Goal: Obtain resource: Download file/media

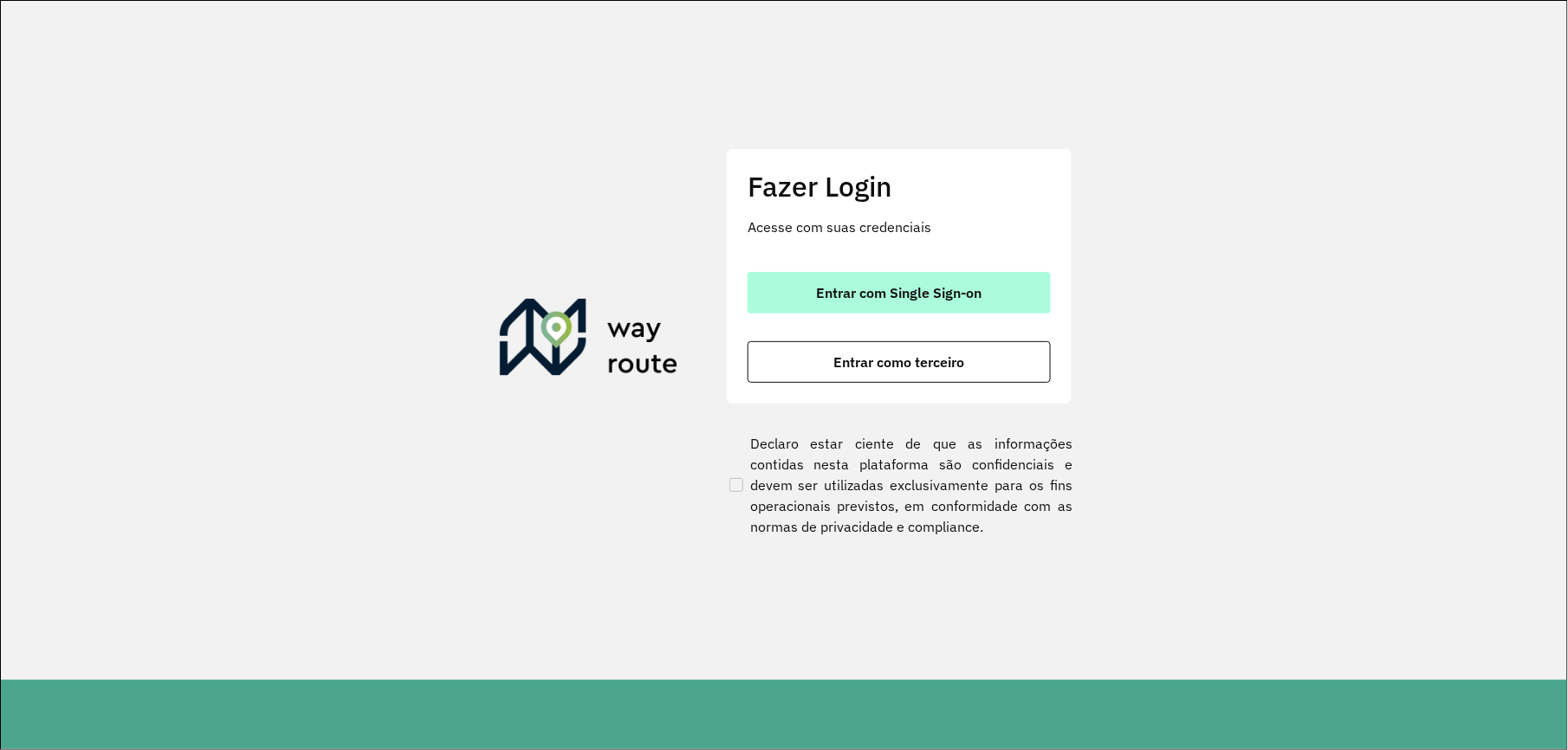
click at [1003, 281] on button "Entrar com Single Sign-on" at bounding box center [898, 292] width 304 height 42
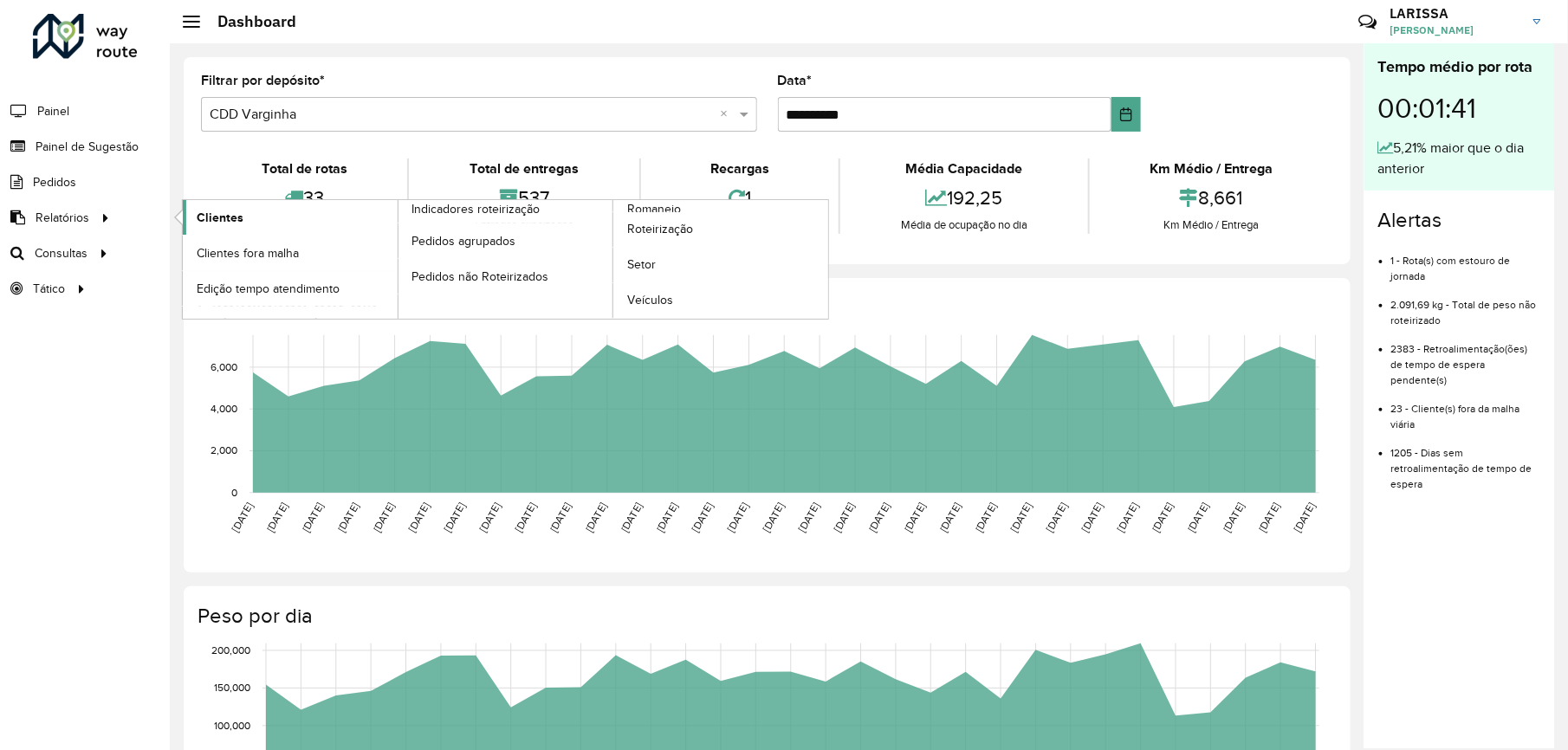
click at [192, 219] on link "Clientes" at bounding box center [290, 217] width 215 height 35
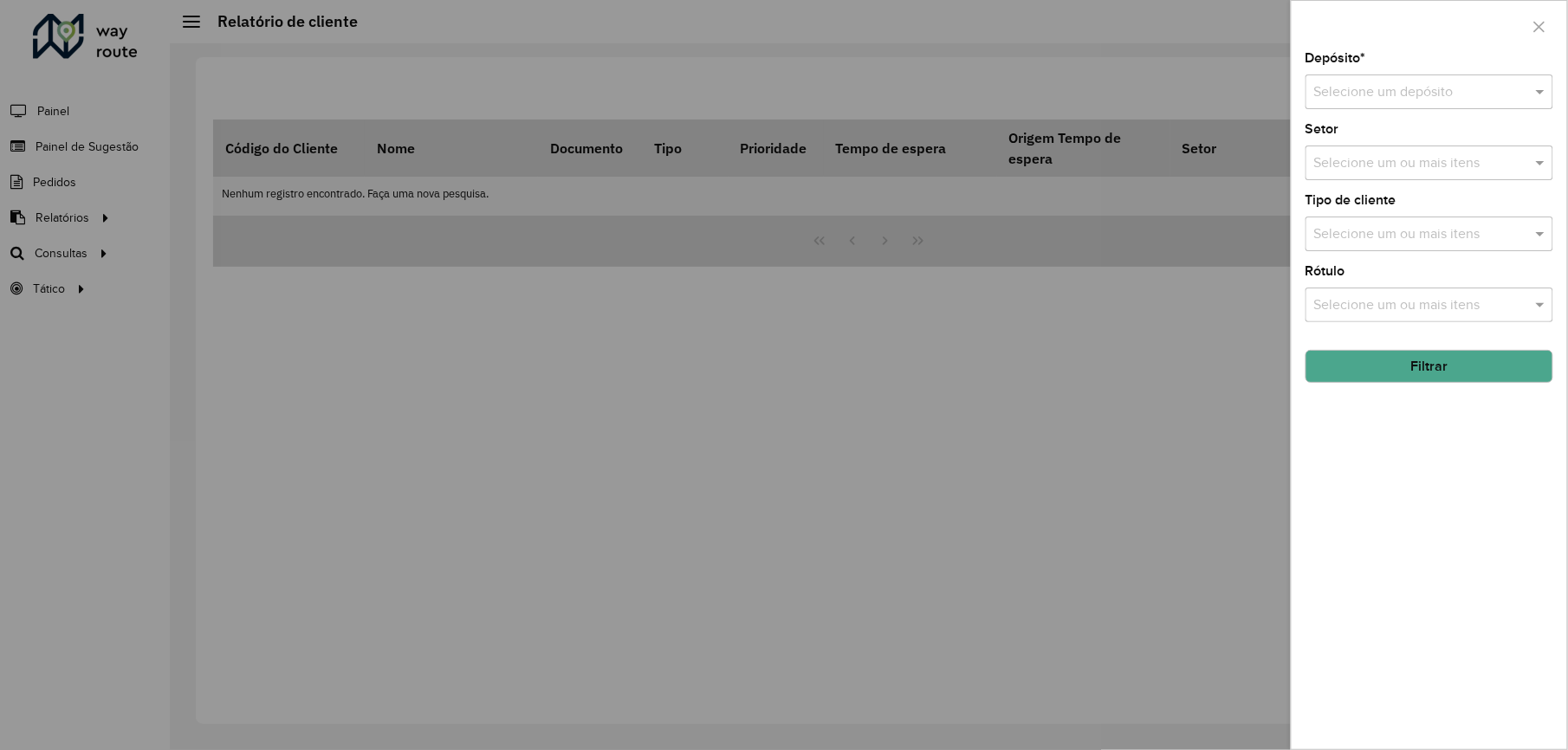
click at [1446, 93] on input "text" at bounding box center [1412, 92] width 196 height 21
click at [1376, 168] on span "CDD Varginha" at bounding box center [1357, 171] width 87 height 15
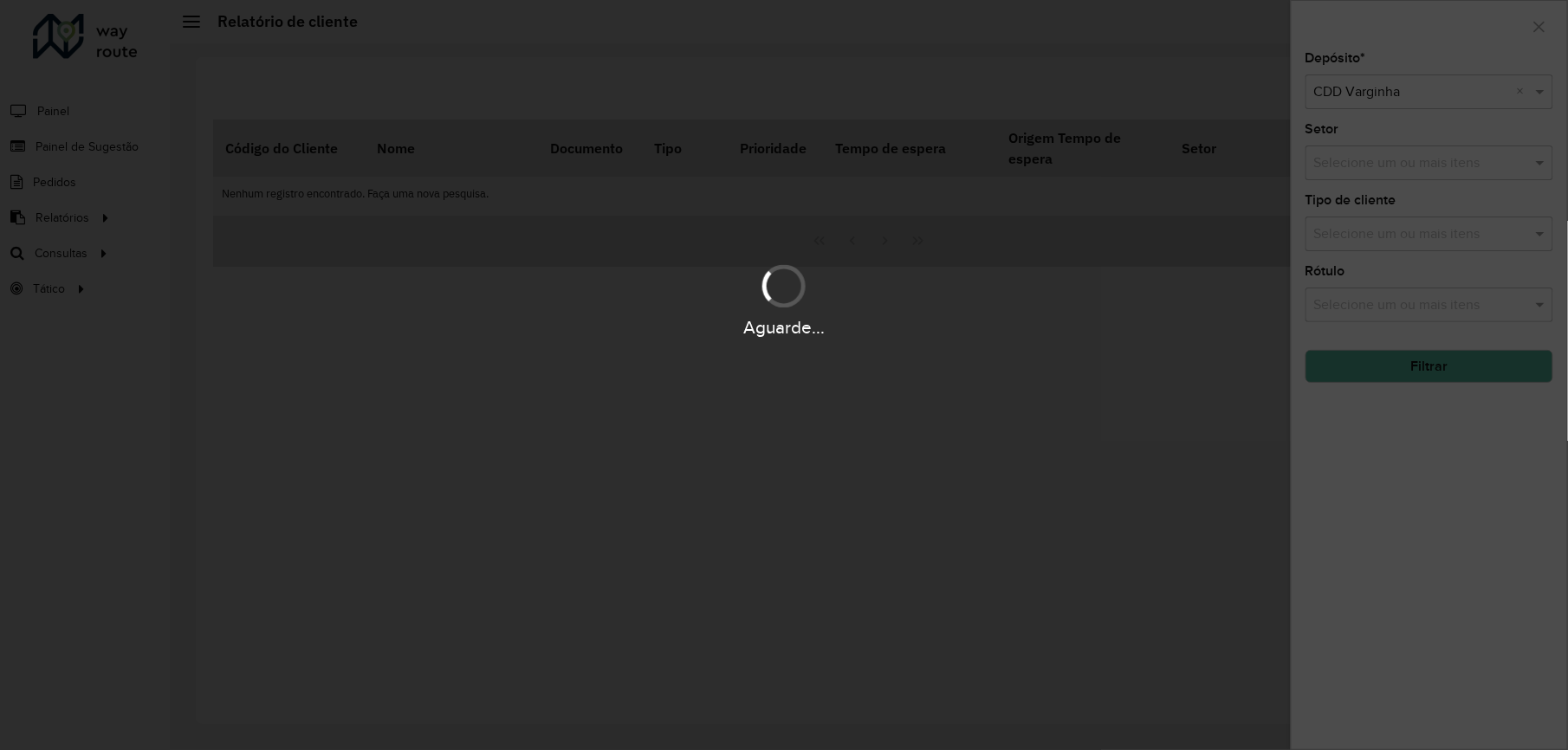
click at [1377, 364] on div "Aguarde..." at bounding box center [784, 375] width 1568 height 750
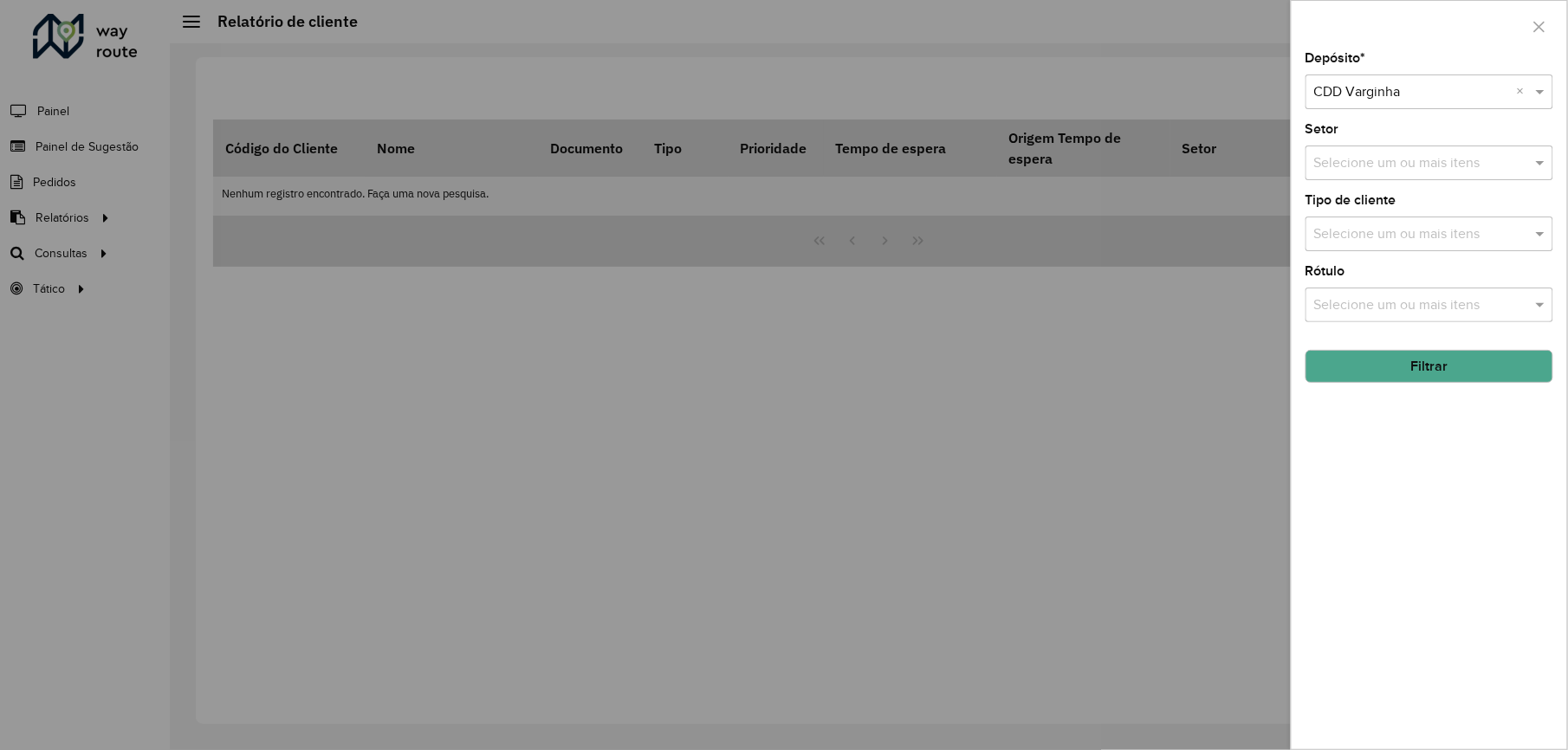
click at [1377, 364] on button "Filtrar" at bounding box center [1429, 366] width 247 height 33
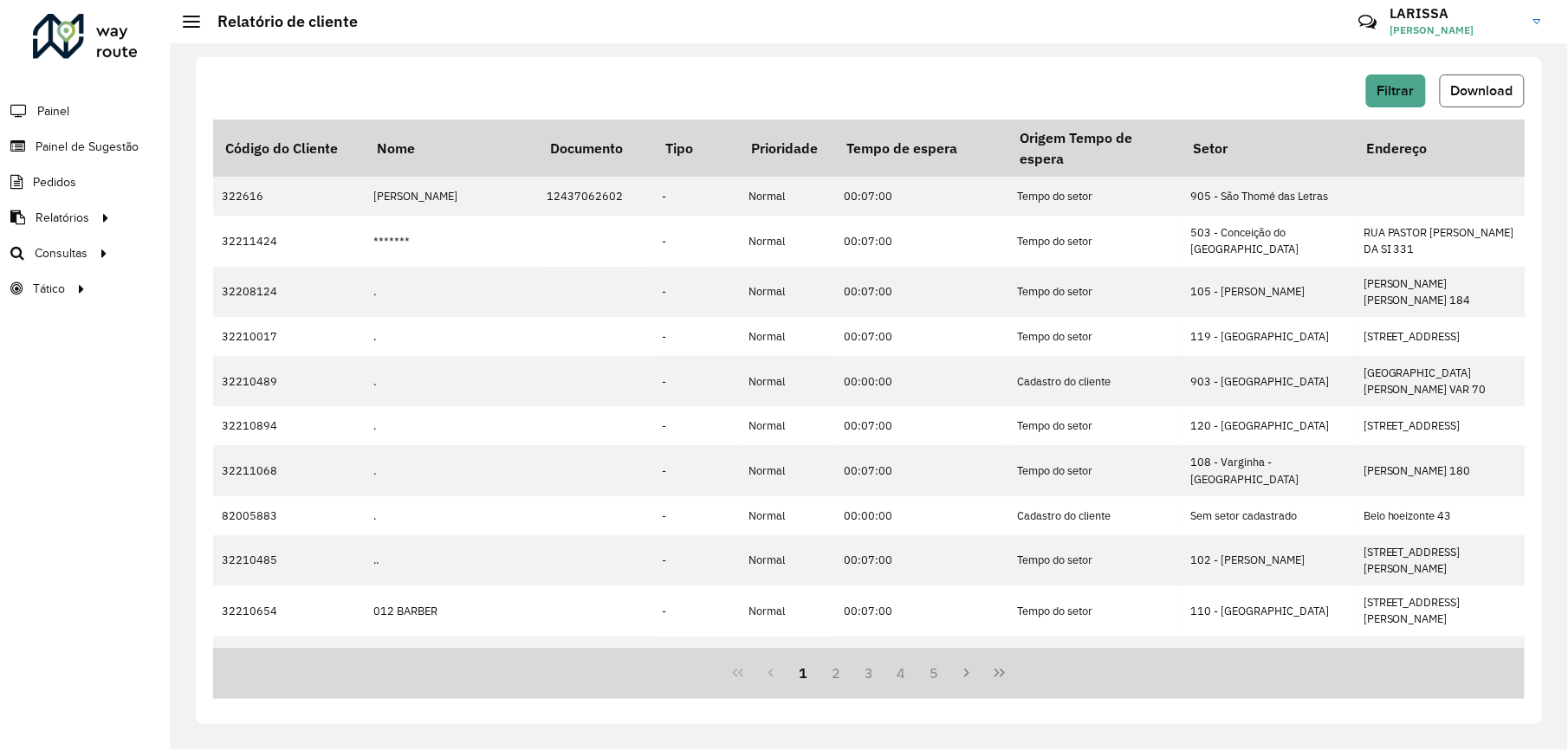
click at [1460, 89] on span "Download" at bounding box center [1482, 91] width 63 height 15
click at [1508, 84] on span "Download" at bounding box center [1482, 91] width 63 height 15
click at [1509, 84] on span "Download" at bounding box center [1482, 91] width 63 height 15
